Goal: Task Accomplishment & Management: Manage account settings

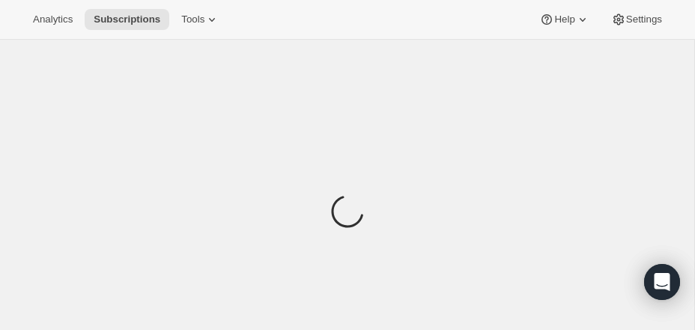
scroll to position [69, 0]
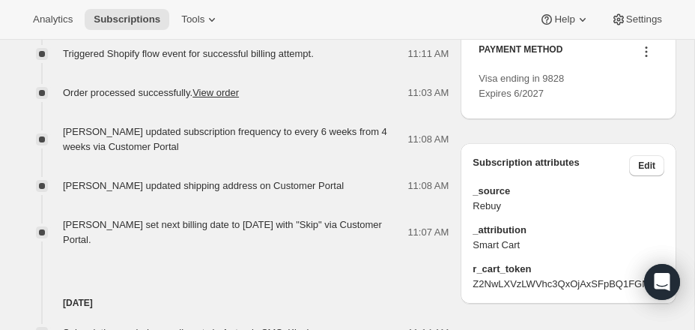
scroll to position [767, 0]
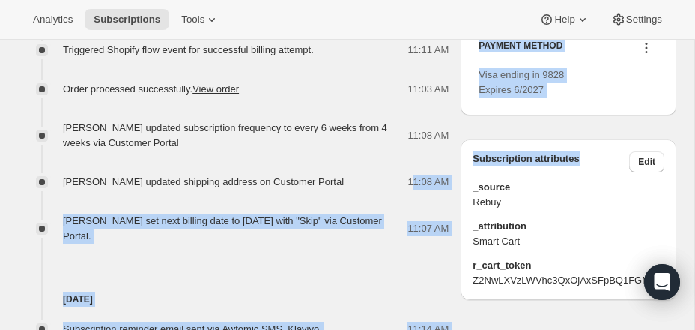
drag, startPoint x: 414, startPoint y: 199, endPoint x: 390, endPoint y: 152, distance: 52.6
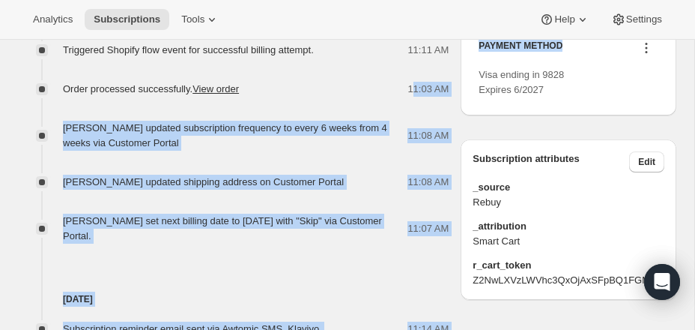
drag, startPoint x: 413, startPoint y: 99, endPoint x: 290, endPoint y: 142, distance: 130.1
drag, startPoint x: 356, startPoint y: 115, endPoint x: 347, endPoint y: 115, distance: 9.0
click at [356, 115] on div "Triggered Shopify flow event for successful billing attempt. 11:11 AM Order pro…" at bounding box center [233, 136] width 431 height 216
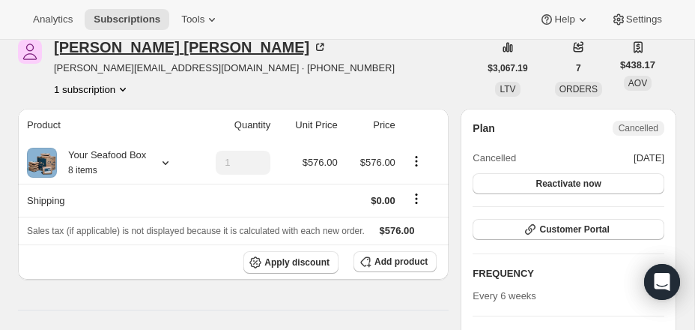
scroll to position [67, 0]
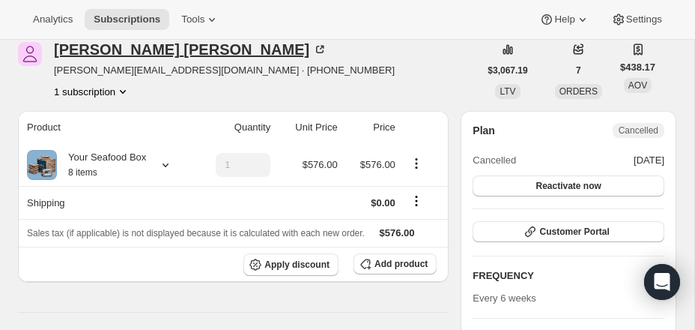
click at [116, 55] on div "Kathryn Rieger" at bounding box center [191, 49] width 274 height 15
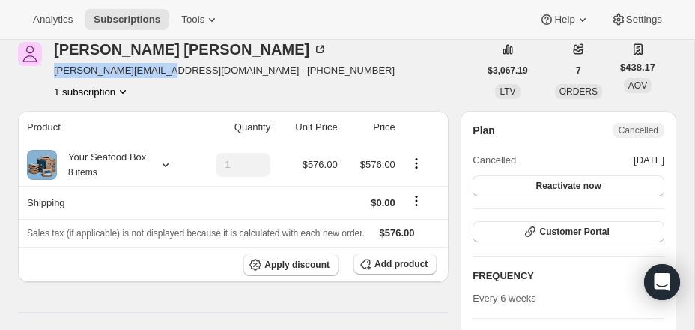
drag, startPoint x: 72, startPoint y: 66, endPoint x: 166, endPoint y: 76, distance: 94.2
click at [166, 76] on div "Kathryn Rieger kathrynrose@gmail.com · +13109718527 1 subscription" at bounding box center [248, 70] width 461 height 57
copy span "kathrynrose@gmail.com"
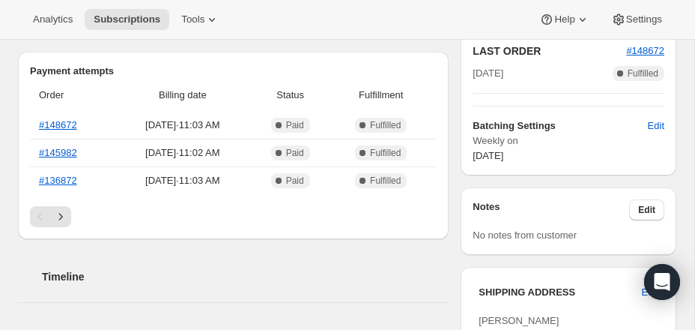
scroll to position [387, 0]
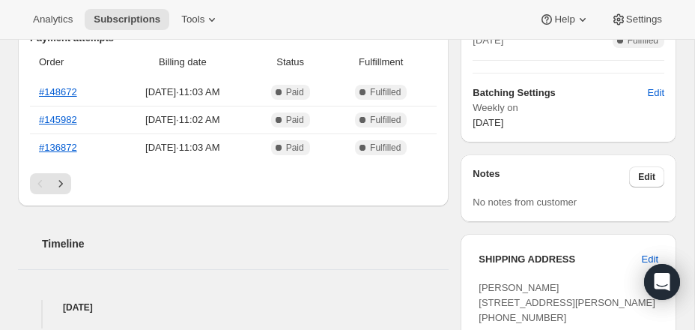
click at [67, 173] on div "Order Billing date Status Fulfillment #148672 Sep 5, 2025 · 11:03 AM Complete P…" at bounding box center [233, 109] width 407 height 127
click at [61, 191] on icon "Next" at bounding box center [60, 183] width 15 height 15
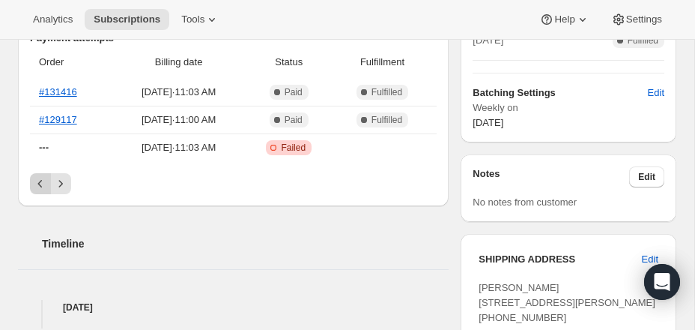
click at [34, 191] on icon "Previous" at bounding box center [40, 183] width 15 height 15
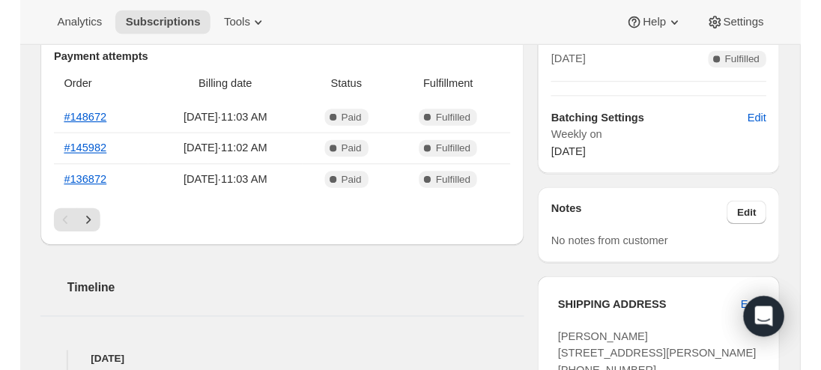
scroll to position [348, 0]
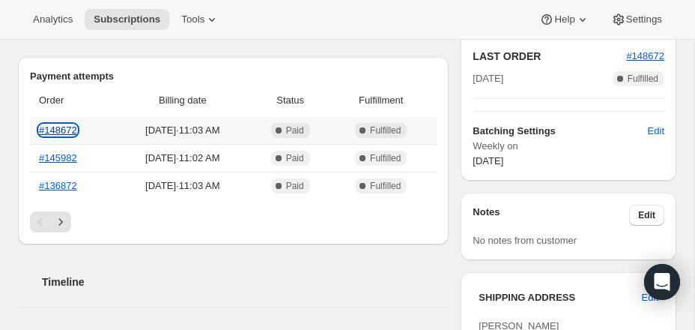
click at [59, 136] on link "#148672" at bounding box center [58, 129] width 38 height 11
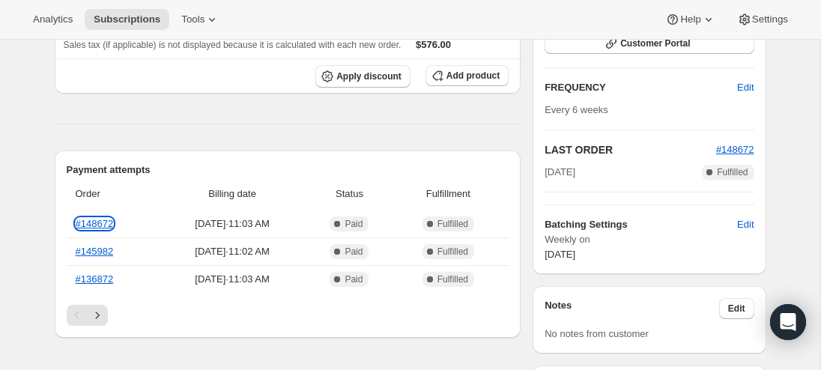
scroll to position [248, 0]
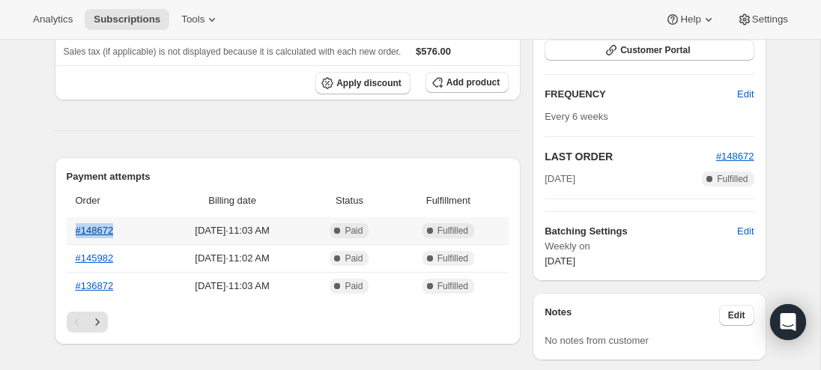
drag, startPoint x: 127, startPoint y: 226, endPoint x: 76, endPoint y: 231, distance: 51.2
click at [76, 231] on th "#148672" at bounding box center [112, 230] width 91 height 27
copy link "#148672"
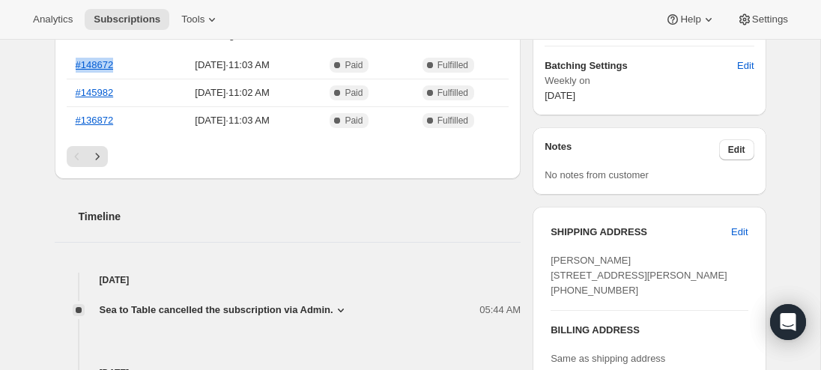
scroll to position [471, 0]
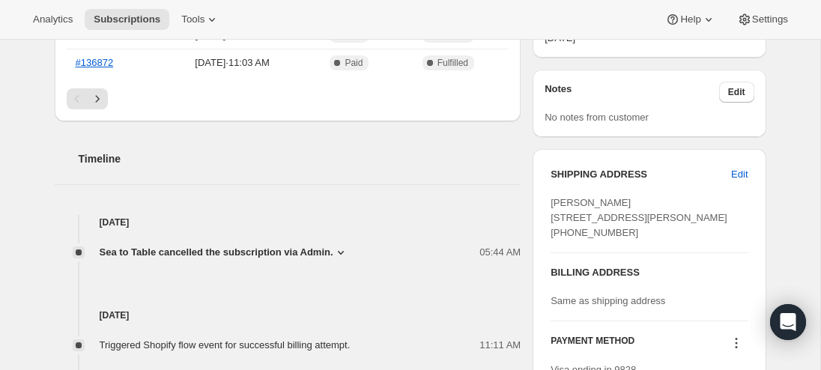
drag, startPoint x: 551, startPoint y: 202, endPoint x: 660, endPoint y: 258, distance: 122.7
click at [660, 241] on div "Kathryn Rieger 1422 Pemberton Street Philadelphia PA, 19146 United States +1310…" at bounding box center [649, 218] width 197 height 45
copy span "Kathryn Rieger 1422 Pemberton Street Philadelphia PA, 19146 United States +1310…"
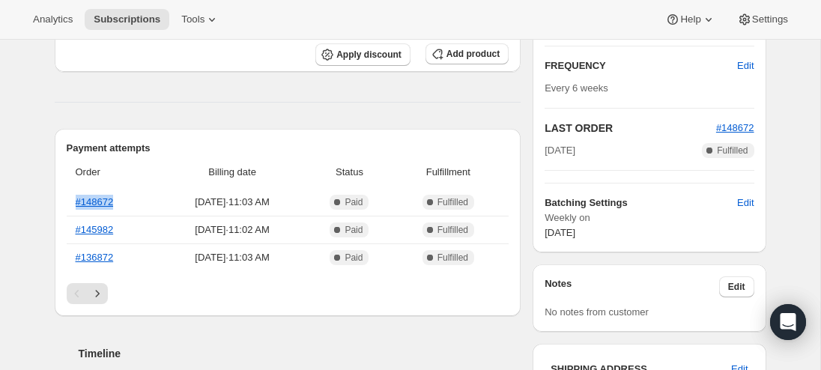
scroll to position [0, 0]
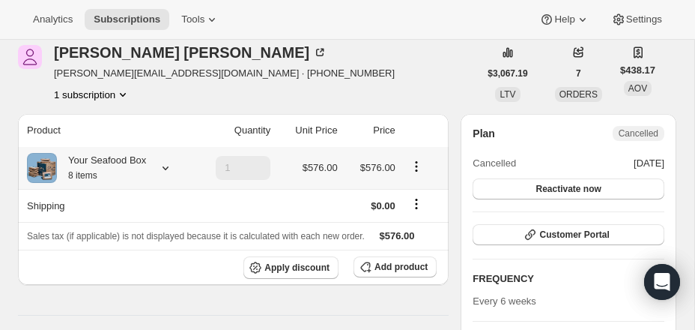
scroll to position [75, 0]
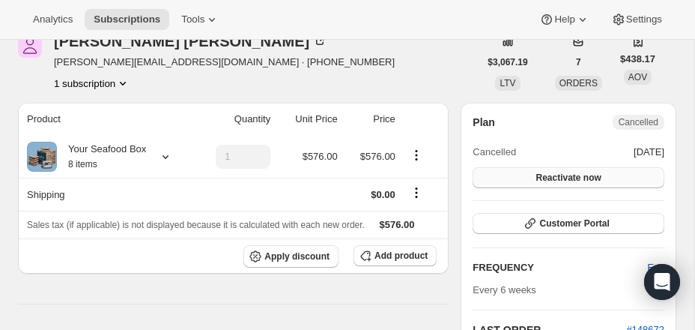
click at [540, 174] on span "Reactivate now" at bounding box center [568, 178] width 65 height 12
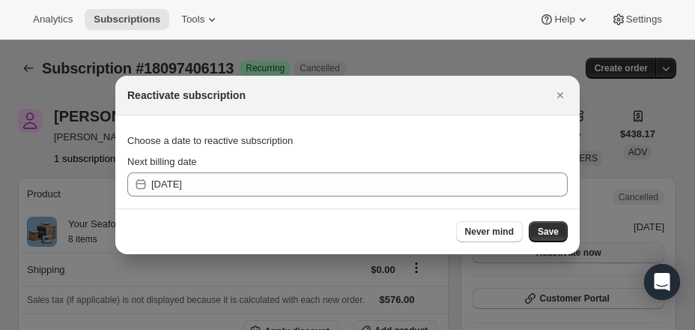
scroll to position [0, 0]
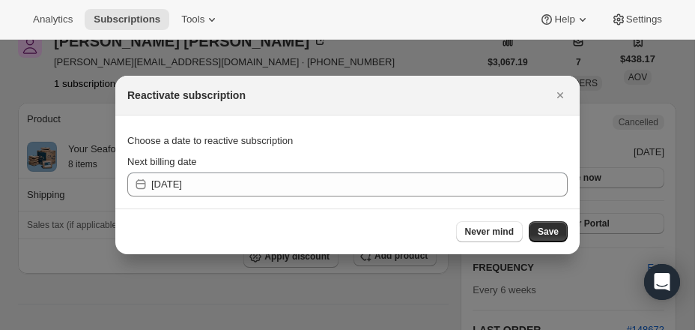
drag, startPoint x: 559, startPoint y: 96, endPoint x: 551, endPoint y: 90, distance: 10.2
click at [559, 96] on icon "Close" at bounding box center [561, 95] width 6 height 6
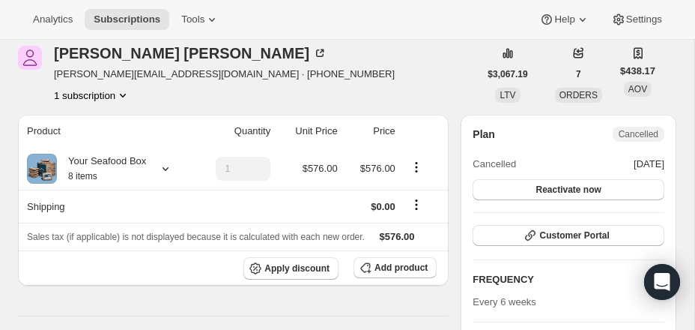
scroll to position [101, 0]
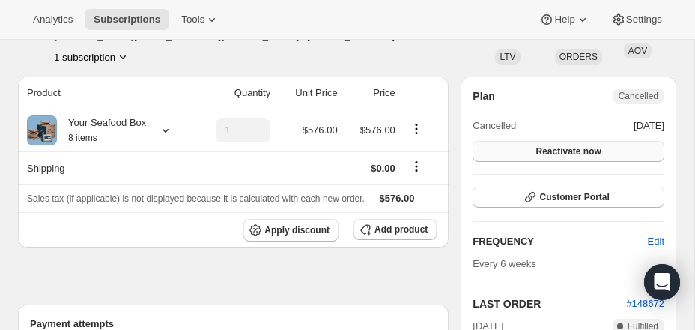
click at [555, 148] on span "Reactivate now" at bounding box center [568, 151] width 65 height 12
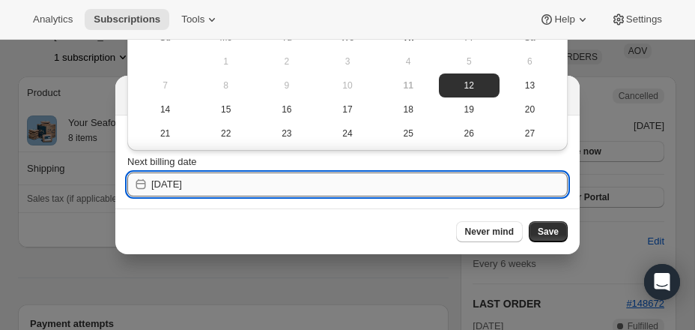
click at [232, 178] on input "2025-09-12" at bounding box center [359, 184] width 417 height 24
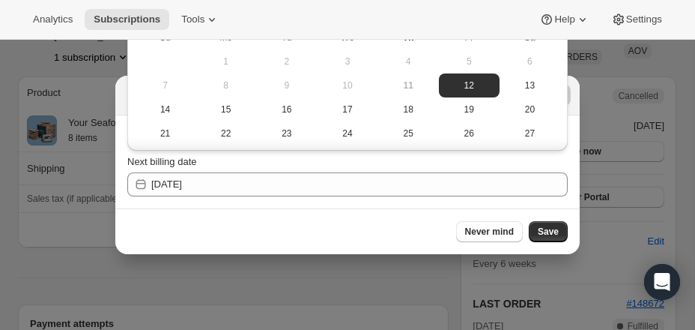
click at [42, 81] on div at bounding box center [347, 165] width 695 height 330
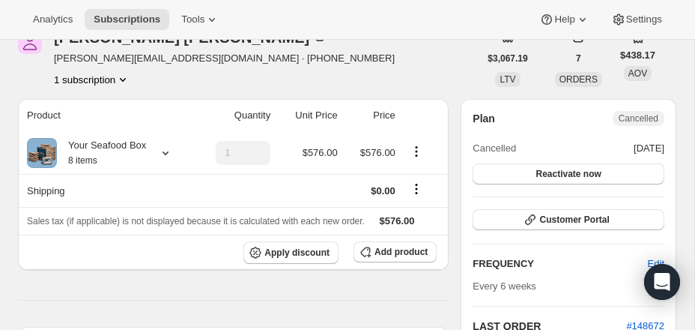
scroll to position [84, 0]
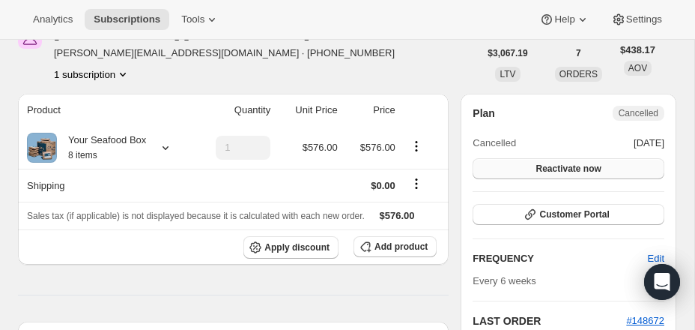
click at [600, 166] on span "Reactivate now" at bounding box center [568, 169] width 65 height 12
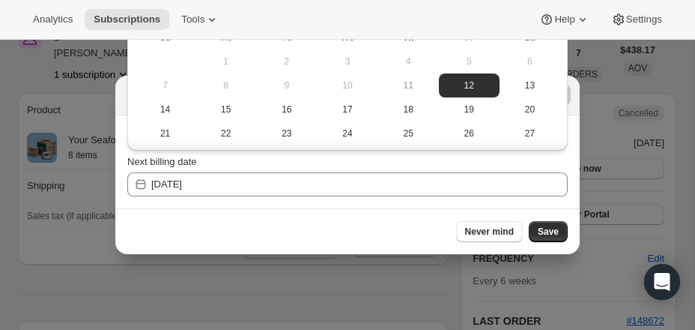
click at [627, 154] on div at bounding box center [347, 165] width 695 height 330
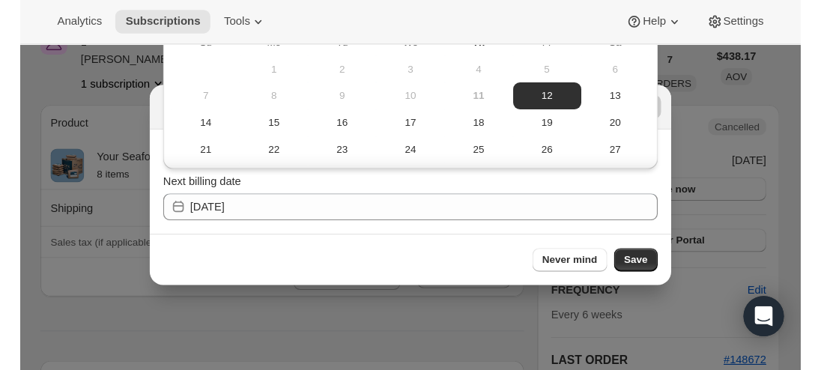
scroll to position [84, 0]
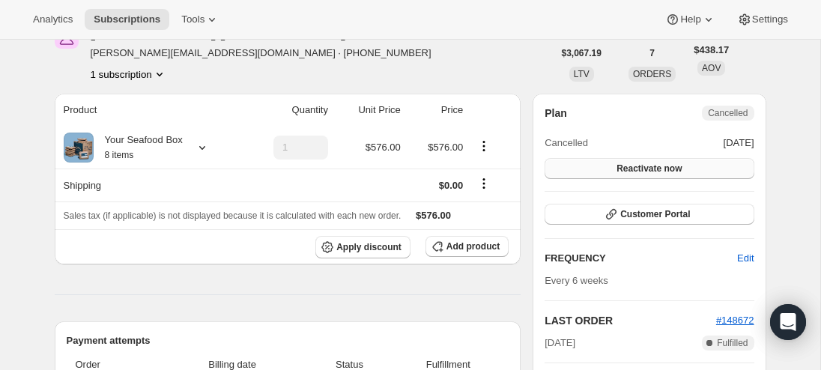
click at [642, 162] on button "Reactivate now" at bounding box center [649, 168] width 209 height 21
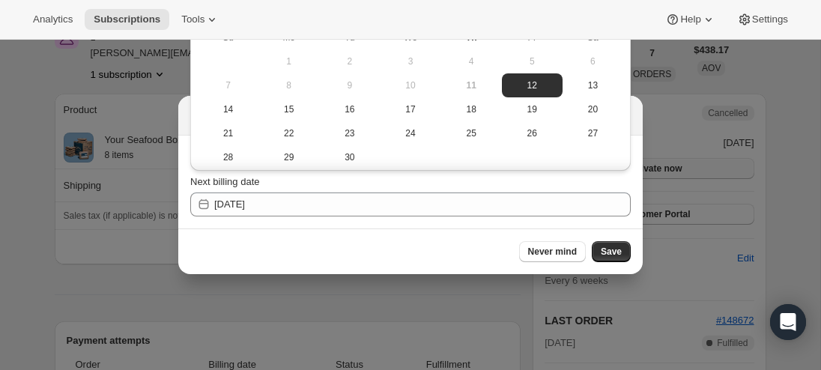
scroll to position [0, 0]
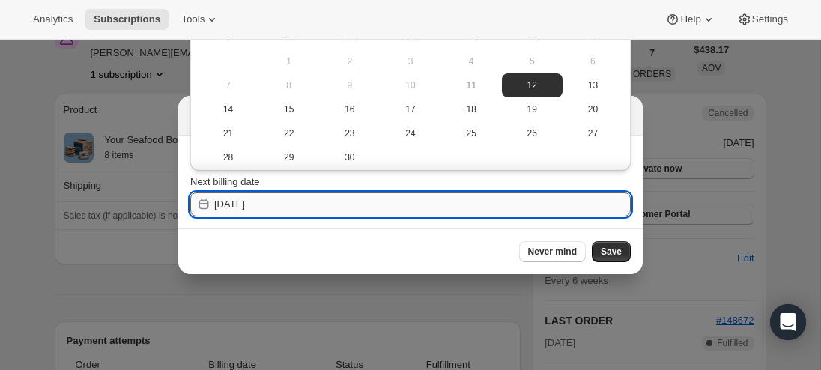
click at [285, 203] on input "2025-09-12" at bounding box center [422, 205] width 417 height 24
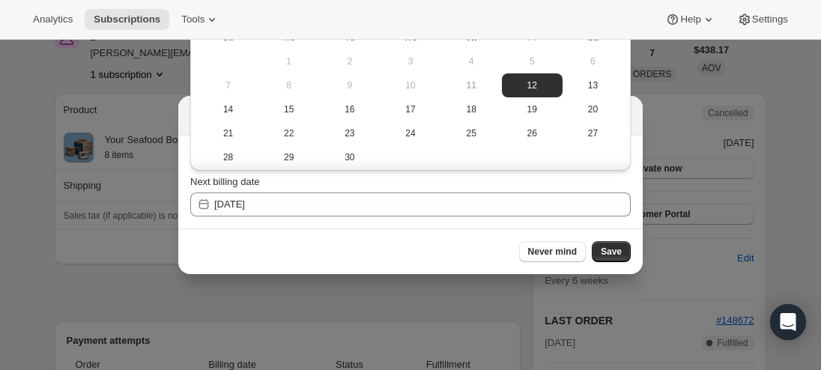
click at [205, 205] on icon ":rbe:" at bounding box center [203, 204] width 15 height 15
click at [695, 144] on div at bounding box center [410, 185] width 821 height 370
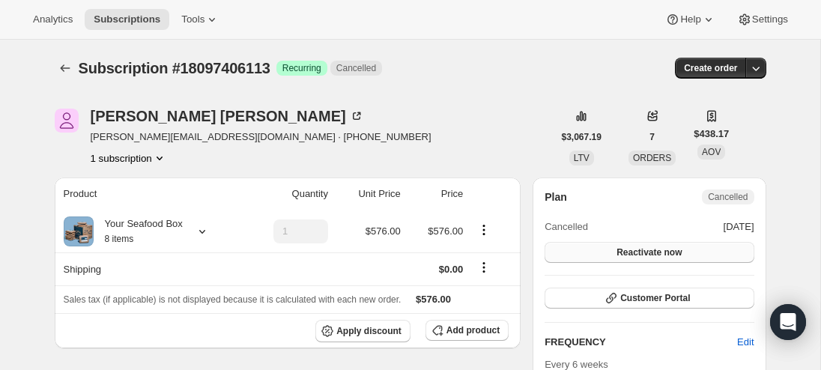
click at [651, 254] on span "Reactivate now" at bounding box center [649, 253] width 65 height 12
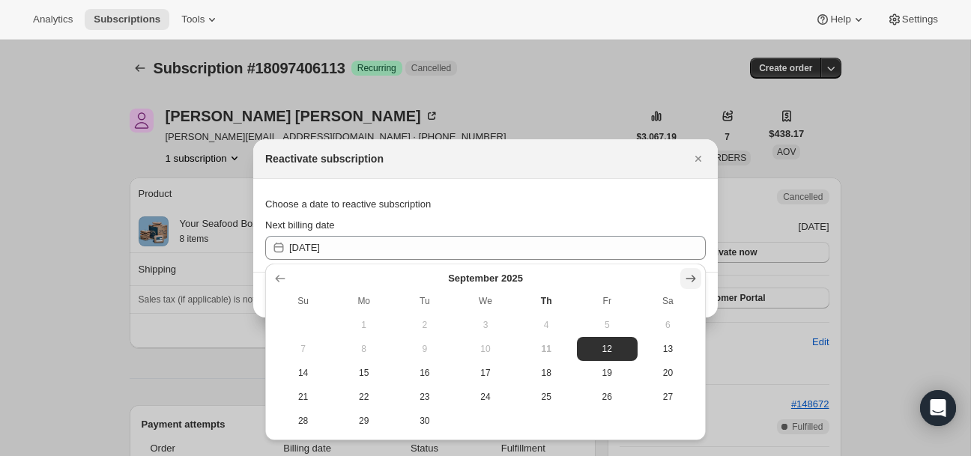
click at [695, 274] on icon "Show next month, October 2025" at bounding box center [690, 278] width 15 height 15
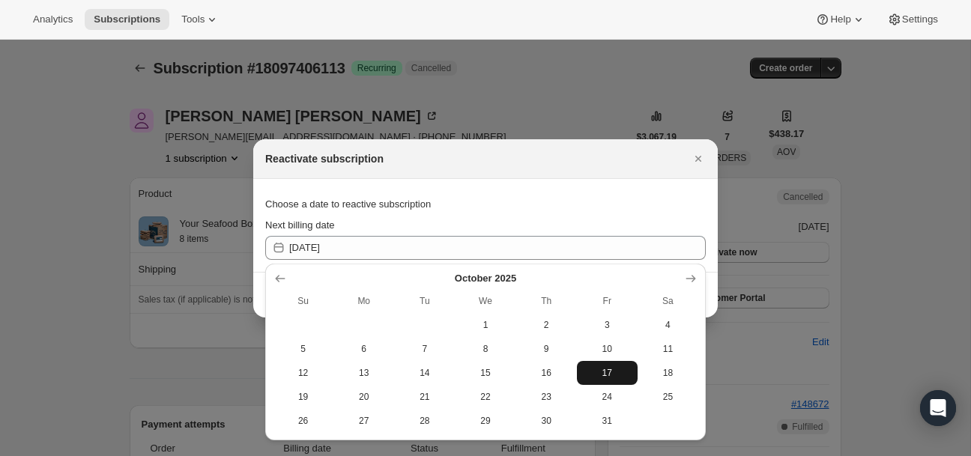
click at [605, 329] on button "17" at bounding box center [607, 373] width 61 height 24
type input "2025-10-17"
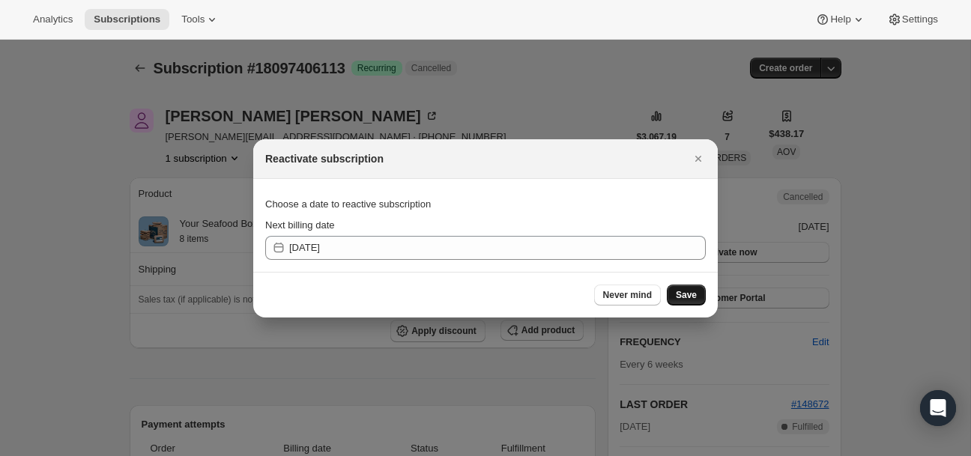
click at [695, 294] on span "Save" at bounding box center [686, 295] width 21 height 12
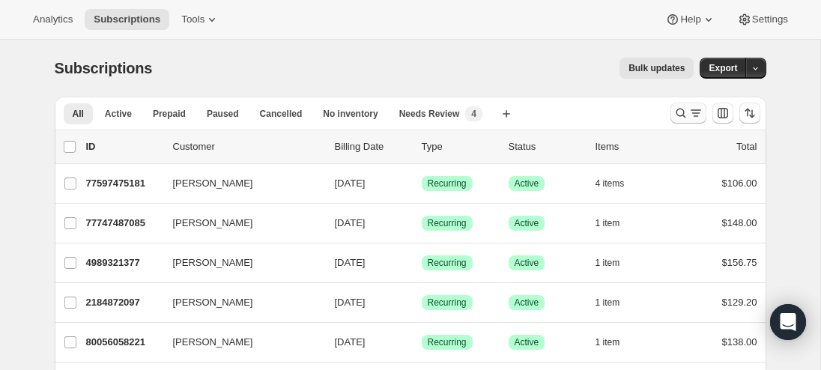
click at [686, 110] on icon "Search and filter results" at bounding box center [681, 113] width 15 height 15
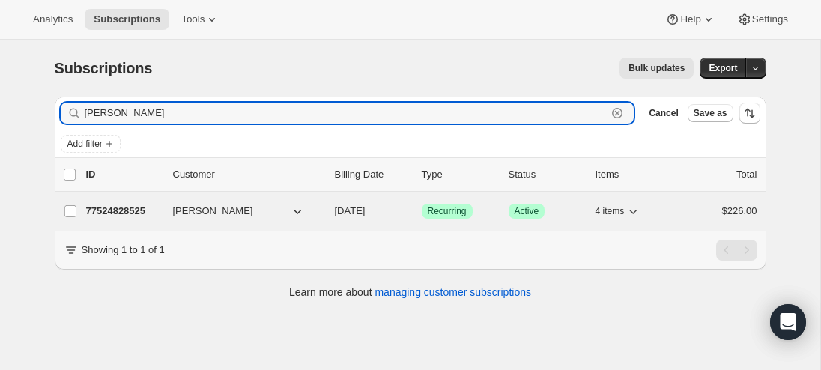
type input "dolores lan"
click at [113, 204] on p "77524828525" at bounding box center [123, 211] width 75 height 15
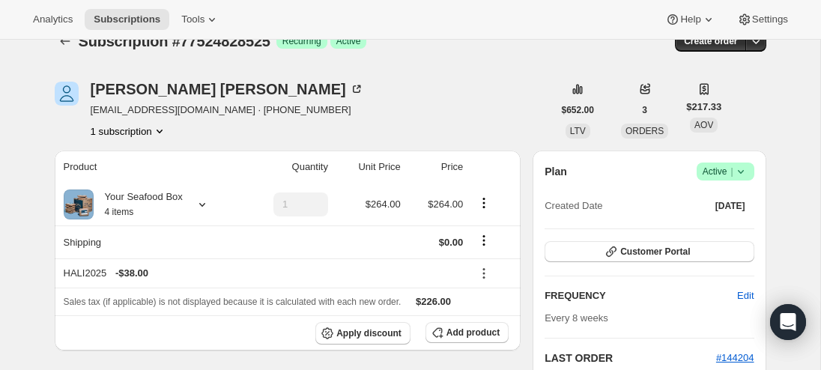
scroll to position [23, 0]
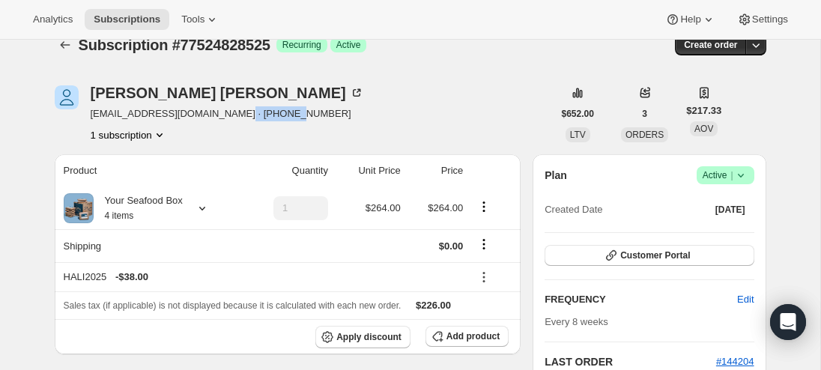
drag, startPoint x: 280, startPoint y: 113, endPoint x: 232, endPoint y: 116, distance: 47.3
click at [232, 116] on span "dololangerman@bresnan.net · +13073497040" at bounding box center [228, 113] width 274 height 15
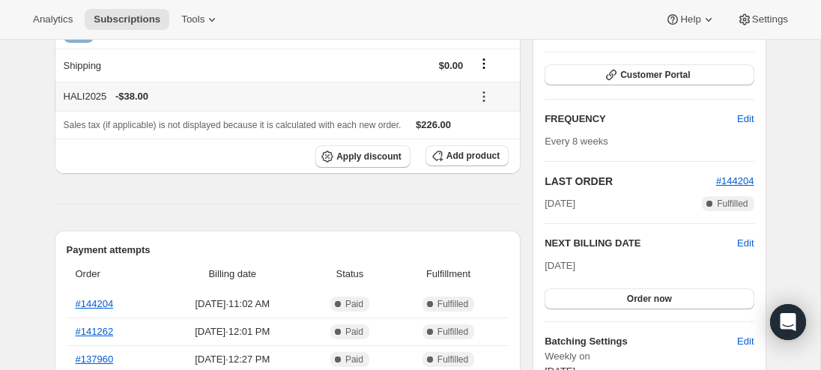
scroll to position [205, 0]
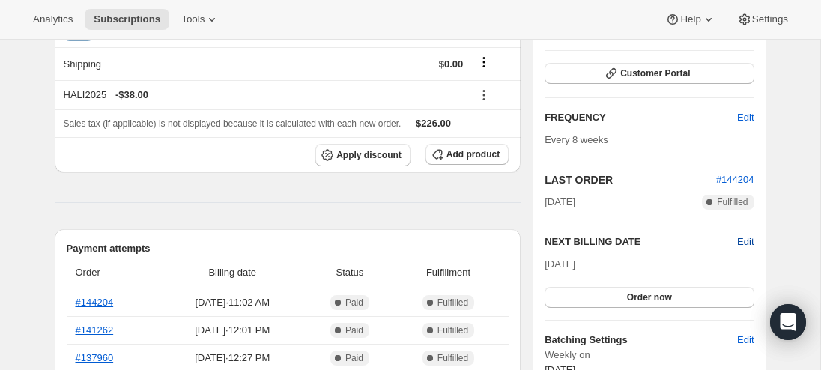
click at [741, 240] on span "Edit" at bounding box center [745, 242] width 16 height 15
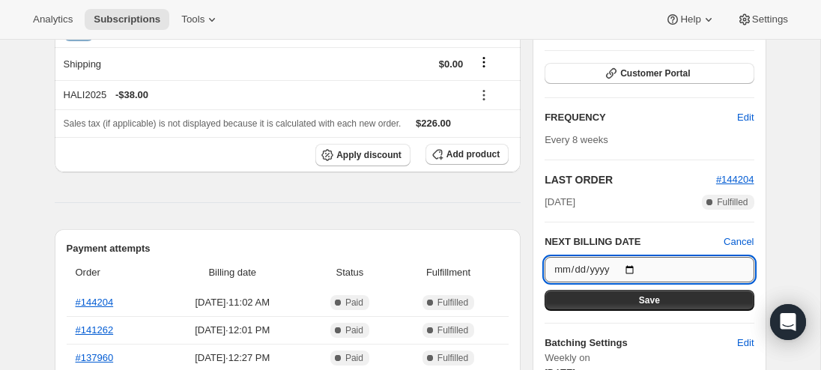
click at [633, 265] on input "2025-11-21" at bounding box center [649, 269] width 209 height 25
type input "2025-09-12"
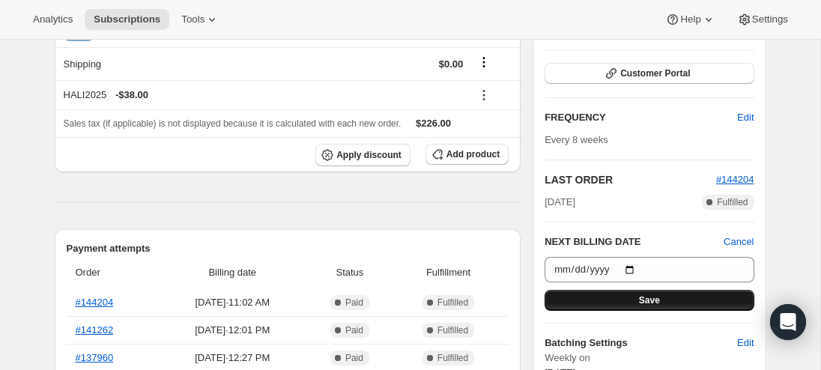
click at [650, 297] on span "Save" at bounding box center [649, 301] width 21 height 12
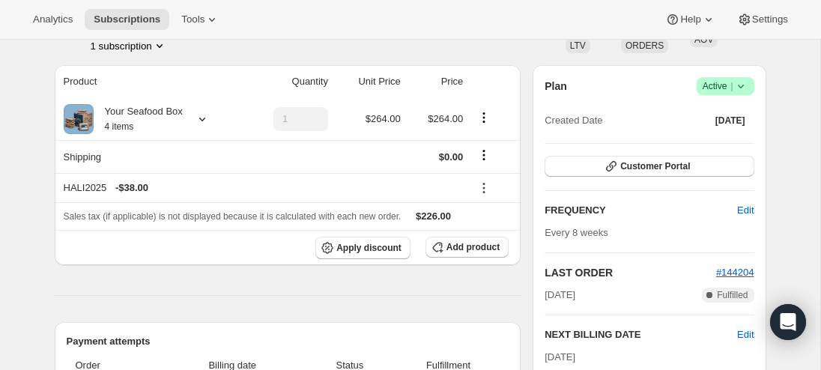
scroll to position [170, 0]
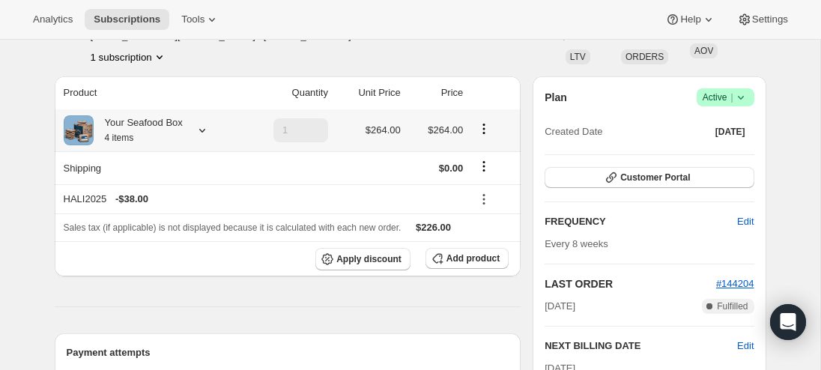
click at [198, 129] on icon at bounding box center [202, 130] width 15 height 15
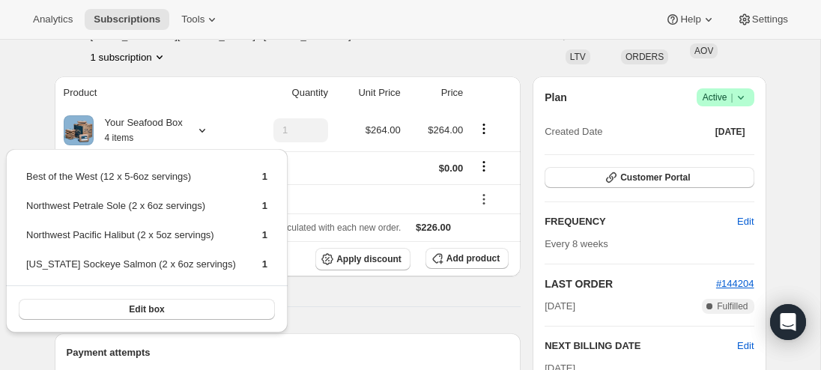
click at [257, 36] on div "Analytics Subscriptions Tools Help Settings" at bounding box center [410, 20] width 821 height 40
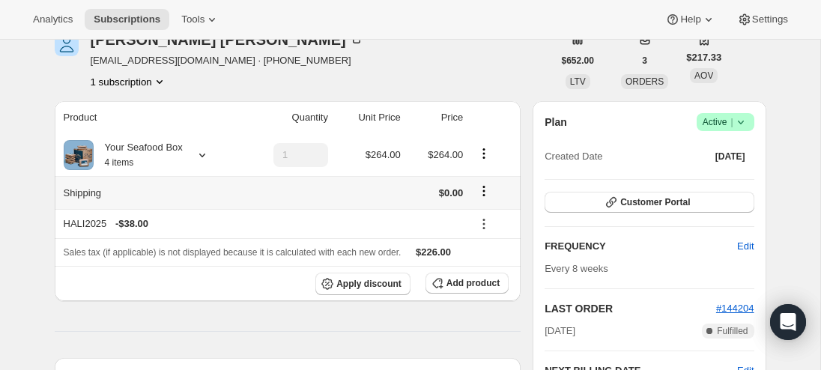
scroll to position [142, 0]
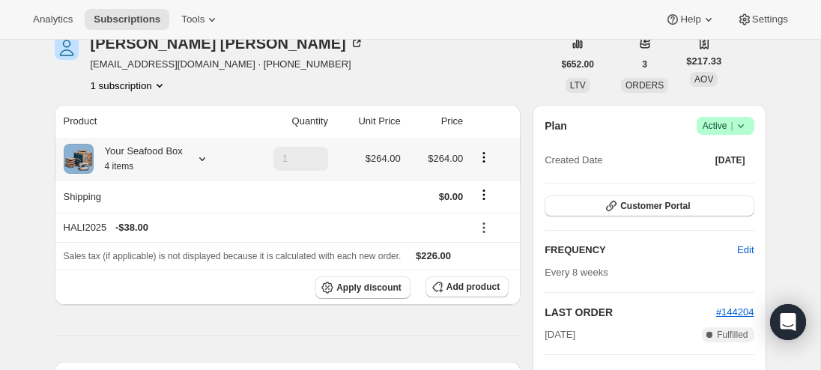
click at [207, 154] on icon at bounding box center [202, 158] width 15 height 15
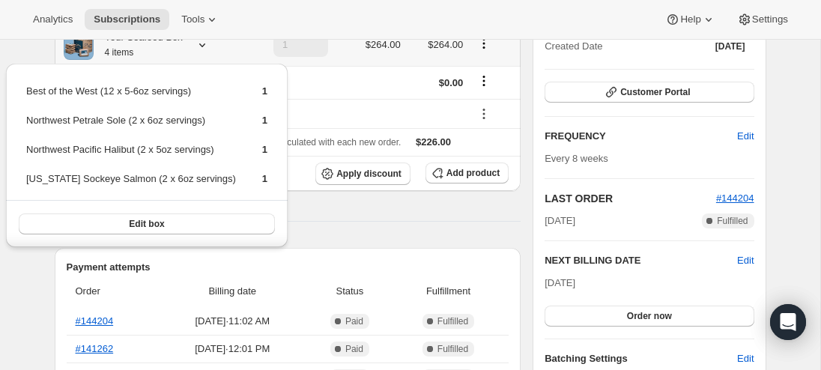
scroll to position [280, 0]
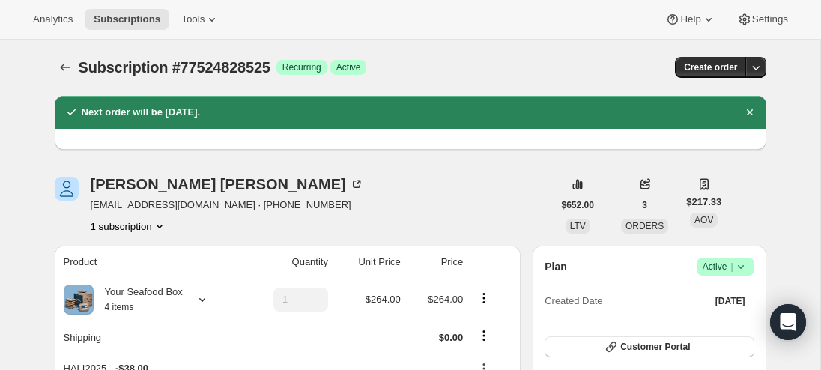
scroll to position [0, 0]
